Goal: Task Accomplishment & Management: Complete application form

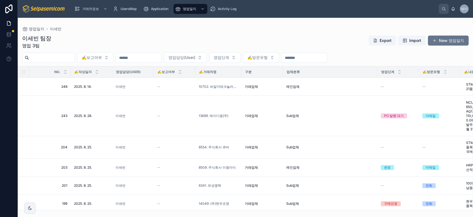
click at [162, 37] on div "이세빈 팀장 영업 3팀 Export Import New 영업일지" at bounding box center [245, 41] width 447 height 14
click at [191, 10] on span "영업일지" at bounding box center [189, 9] width 13 height 4
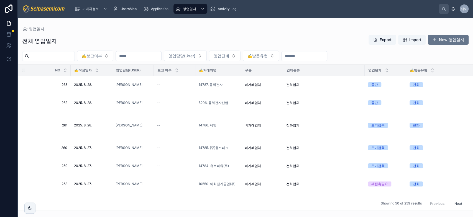
scroll to position [555, 0]
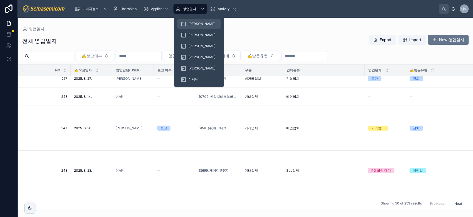
click at [190, 26] on span "[PERSON_NAME]" at bounding box center [202, 24] width 27 height 4
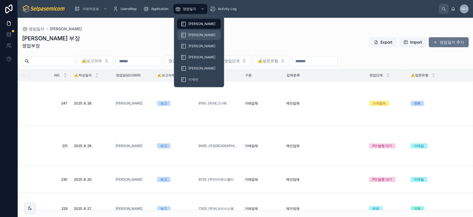
click at [189, 33] on span "[PERSON_NAME]" at bounding box center [202, 35] width 27 height 4
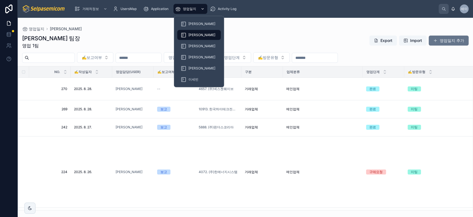
click at [191, 8] on span "영업일지" at bounding box center [189, 9] width 13 height 4
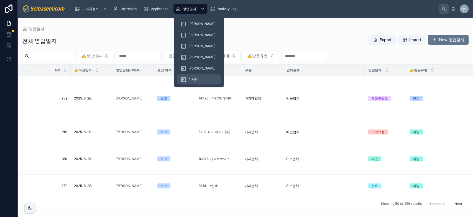
click at [191, 76] on div "이세빈" at bounding box center [199, 79] width 37 height 9
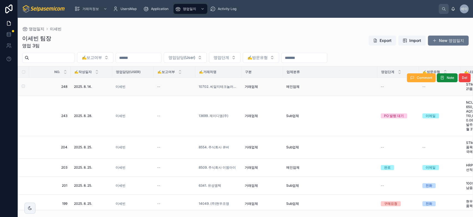
click at [156, 85] on td "--" at bounding box center [175, 87] width 42 height 18
click at [123, 85] on span "이세빈" at bounding box center [121, 86] width 10 height 4
click at [214, 86] on span "10702. 씨알지테크놀러지(주)" at bounding box center [218, 86] width 39 height 4
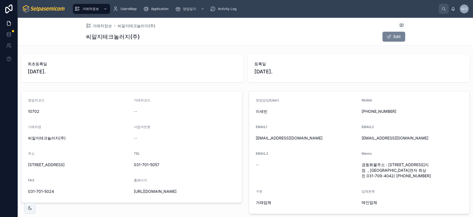
click at [390, 39] on button "Edit" at bounding box center [394, 37] width 23 height 10
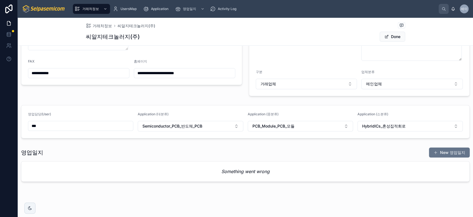
scroll to position [131, 0]
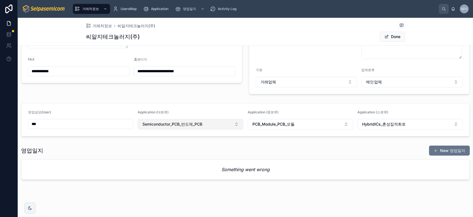
drag, startPoint x: 211, startPoint y: 133, endPoint x: 237, endPoint y: 125, distance: 27.5
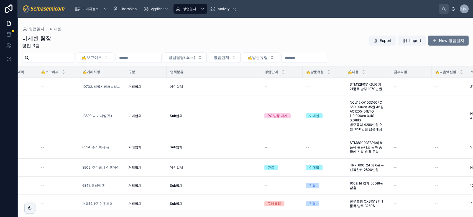
scroll to position [0, 120]
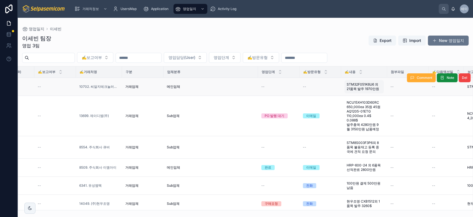
click at [360, 83] on span "STM32F051K6U6 외 21품목 발주 1970만원" at bounding box center [364, 86] width 35 height 9
drag, startPoint x: 254, startPoint y: 78, endPoint x: 258, endPoint y: 82, distance: 5.5
click at [254, 78] on td "메인업체" at bounding box center [211, 87] width 95 height 18
click at [283, 88] on div "--" at bounding box center [279, 86] width 35 height 4
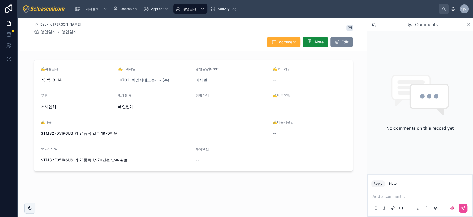
click at [348, 42] on button "Edit" at bounding box center [342, 42] width 23 height 10
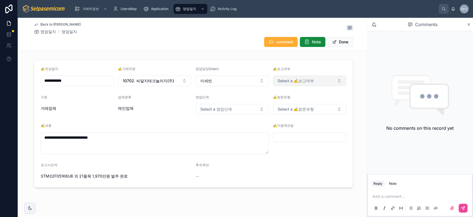
click at [292, 82] on span "Select a ✍️보고여부" at bounding box center [296, 81] width 36 height 6
click at [297, 81] on span "Select a ✍️보고여부" at bounding box center [296, 81] width 36 height 6
click at [310, 82] on span "Select a ✍️보고여부" at bounding box center [296, 81] width 36 height 6
click at [281, 102] on div "보고" at bounding box center [281, 102] width 7 height 5
click at [342, 40] on button "Done" at bounding box center [341, 42] width 26 height 10
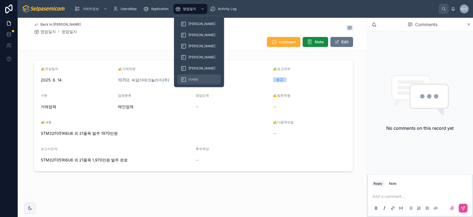
click at [186, 77] on div "이세빈" at bounding box center [199, 79] width 37 height 9
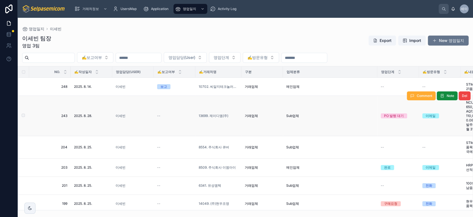
click at [370, 117] on div "Sub업체" at bounding box center [331, 115] width 88 height 4
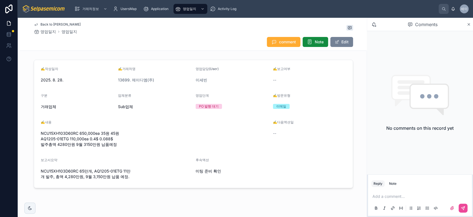
click at [338, 42] on button "Edit" at bounding box center [342, 42] width 23 height 10
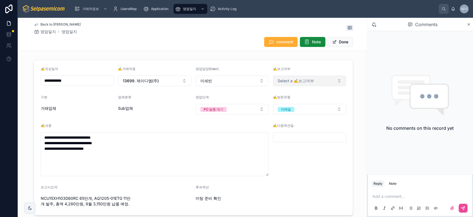
click at [290, 78] on span "Select a ✍️보고여부" at bounding box center [296, 81] width 36 height 6
click at [281, 103] on div "보고" at bounding box center [281, 102] width 7 height 5
click at [338, 41] on button "Done" at bounding box center [341, 42] width 26 height 10
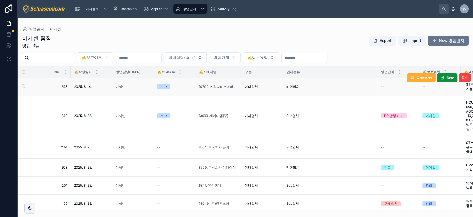
click at [433, 87] on div "--" at bounding box center [440, 86] width 35 height 4
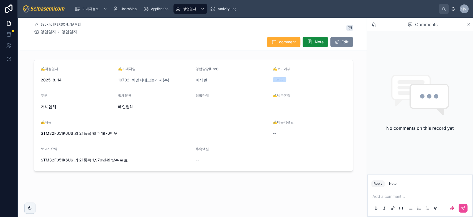
click at [347, 44] on button "Edit" at bounding box center [342, 42] width 23 height 10
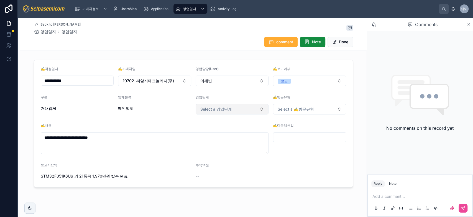
click at [248, 109] on button "Select a 영업단계" at bounding box center [232, 109] width 73 height 11
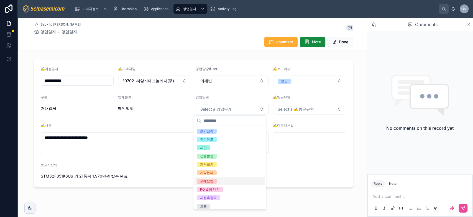
click at [211, 182] on div "구매요청" at bounding box center [206, 180] width 13 height 5
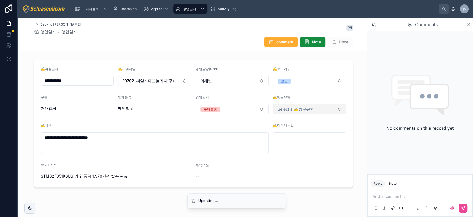
click at [314, 107] on button "Select a ✍️방문유형" at bounding box center [309, 109] width 73 height 11
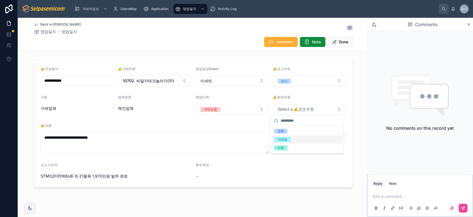
click at [286, 138] on div "이메일" at bounding box center [283, 139] width 10 height 5
click at [341, 41] on button "Done" at bounding box center [341, 42] width 26 height 10
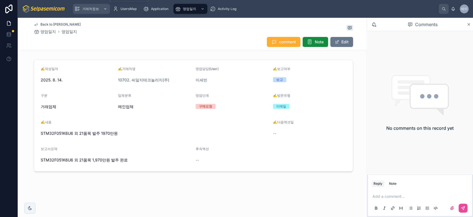
click at [98, 11] on div "거래처정보" at bounding box center [92, 8] width 34 height 9
